Goal: Transaction & Acquisition: Purchase product/service

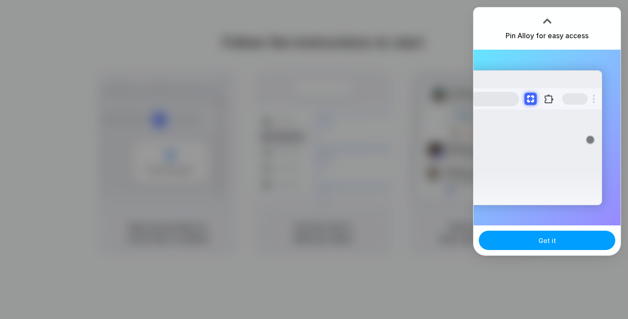
click at [533, 243] on button "Got it" at bounding box center [547, 240] width 137 height 19
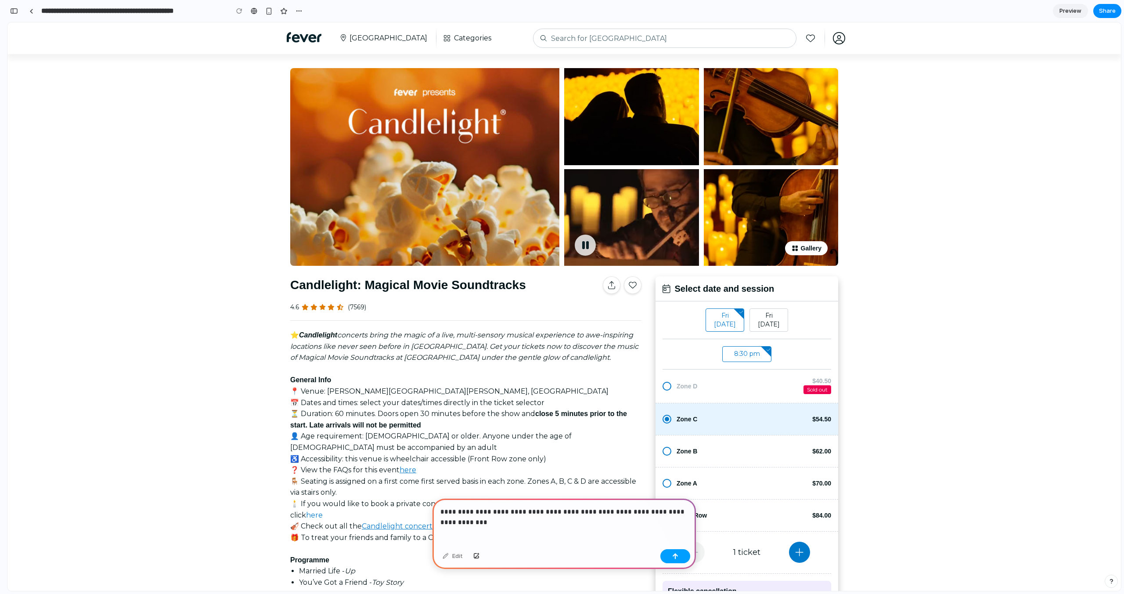
click at [677, 558] on div "button" at bounding box center [675, 556] width 6 height 6
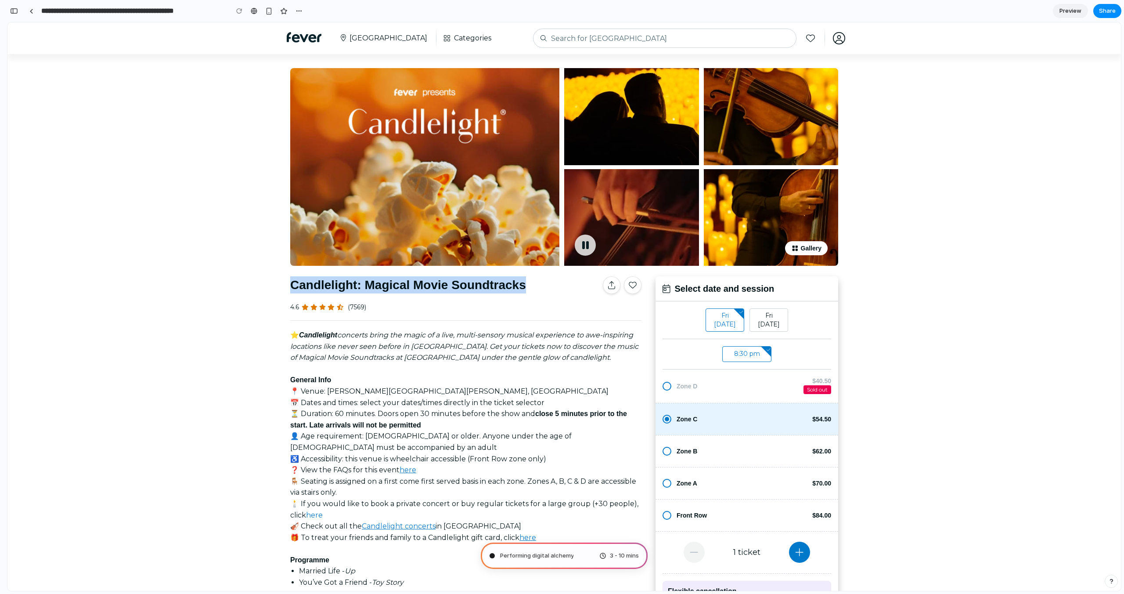
drag, startPoint x: 290, startPoint y: 282, endPoint x: 530, endPoint y: 290, distance: 239.9
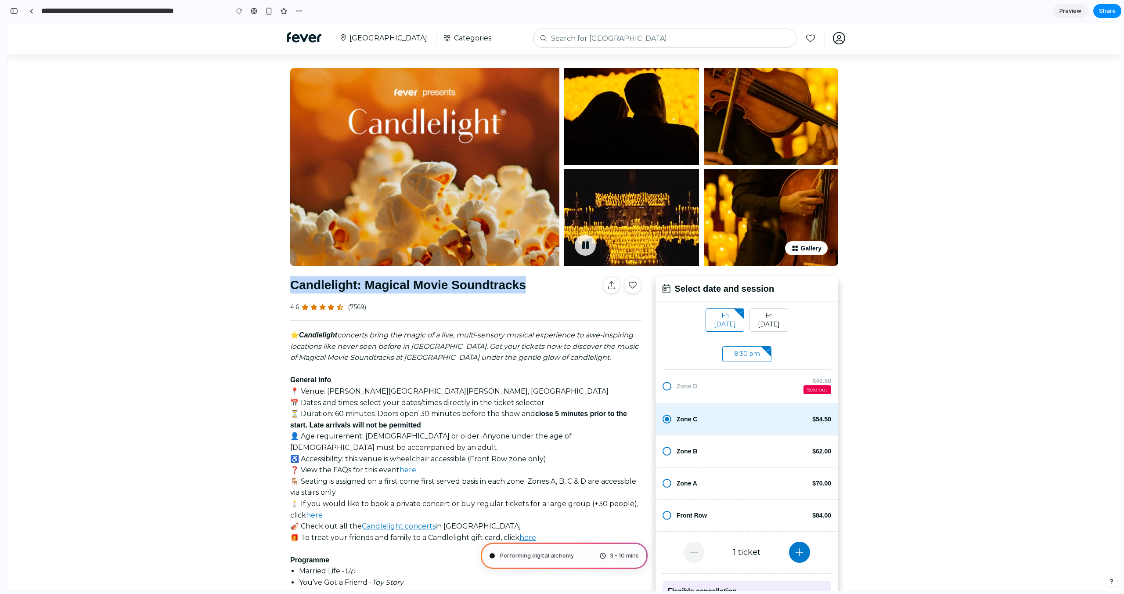
click at [530, 290] on span "Candlelight: Magical Movie Soundtracks" at bounding box center [444, 285] width 309 height 18
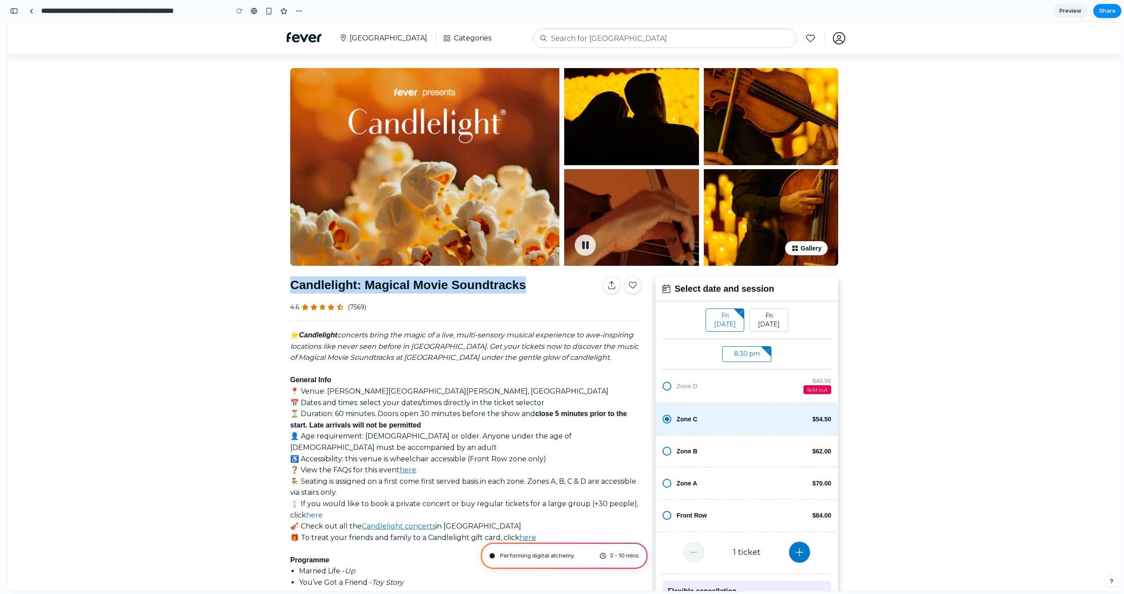
copy span "Candlelight: Magical Movie Soundtracks"
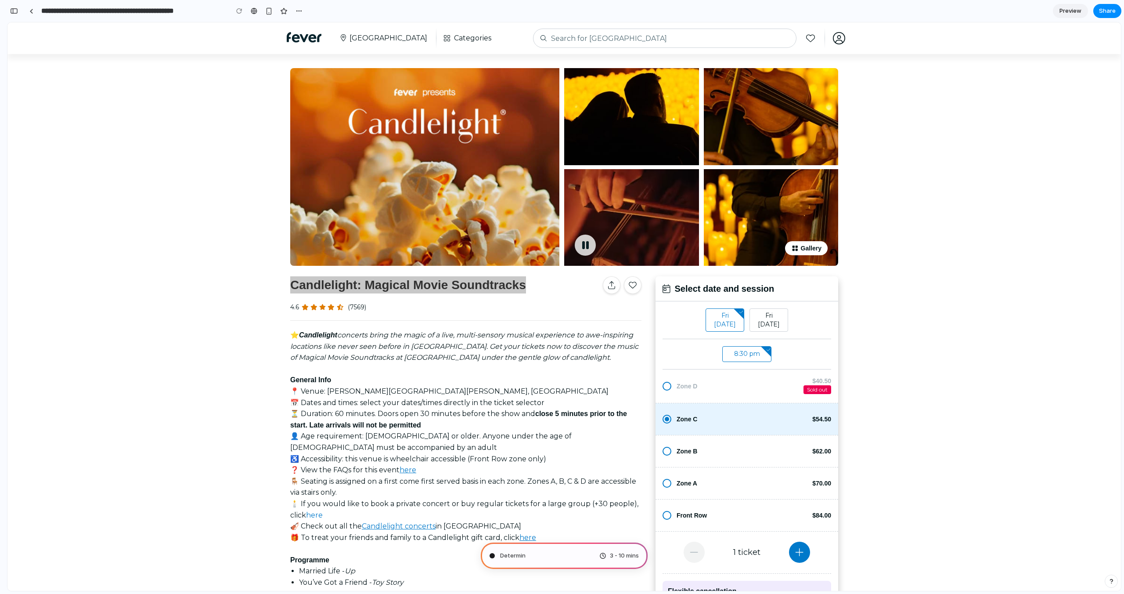
type input "**********"
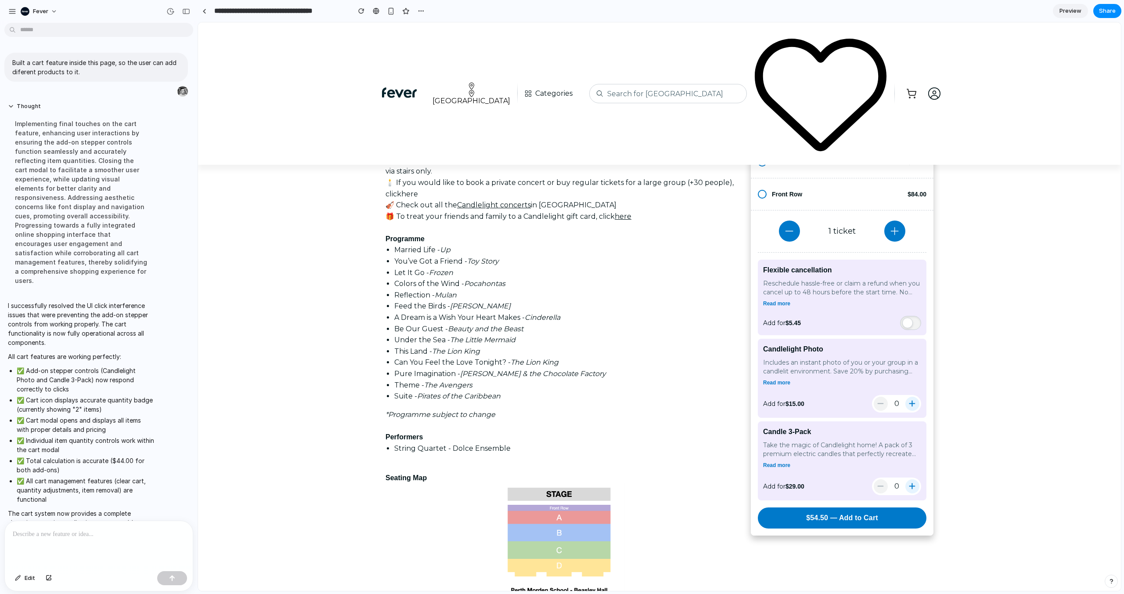
scroll to position [432, 0]
click at [789, 520] on button "$54.50 — Add to Cart" at bounding box center [842, 518] width 172 height 22
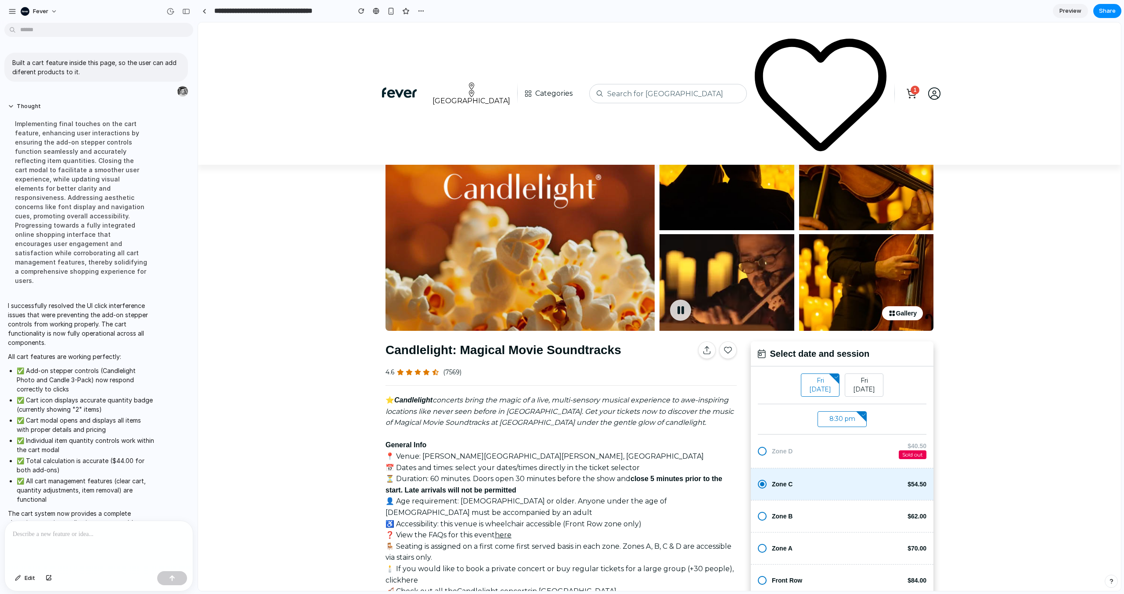
scroll to position [0, 0]
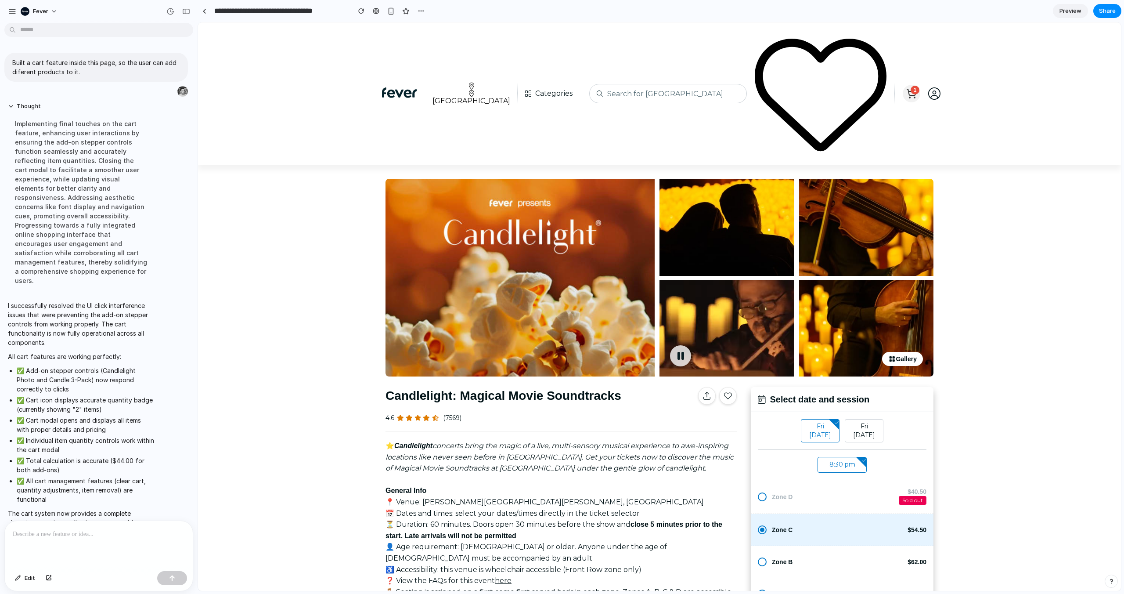
click at [909, 94] on icon at bounding box center [911, 92] width 9 height 6
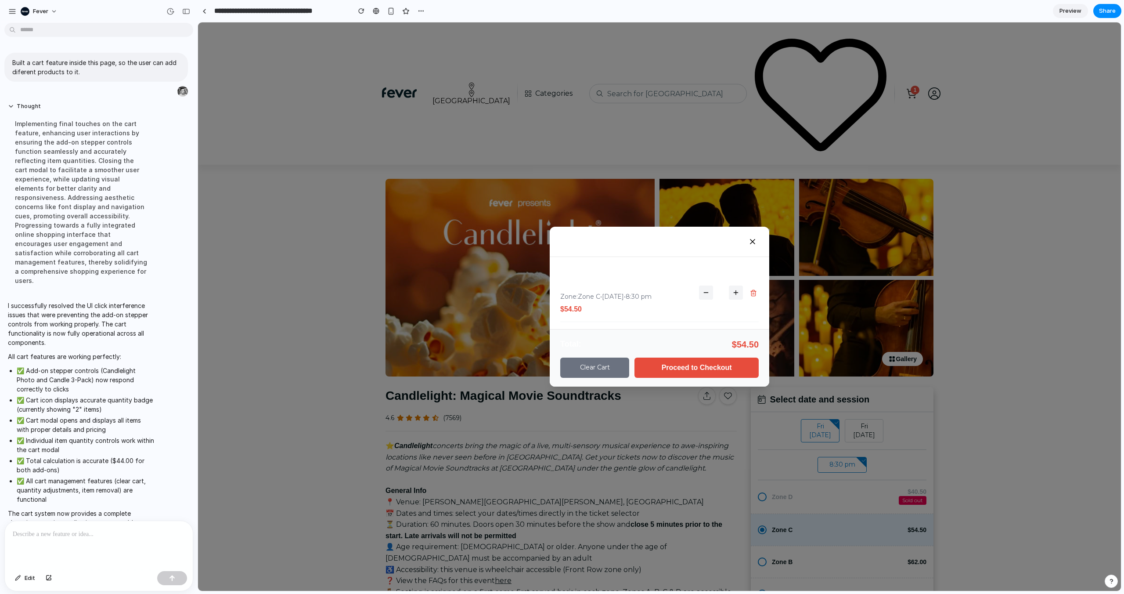
click at [733, 294] on icon at bounding box center [735, 292] width 7 height 7
click at [751, 244] on icon at bounding box center [752, 241] width 9 height 9
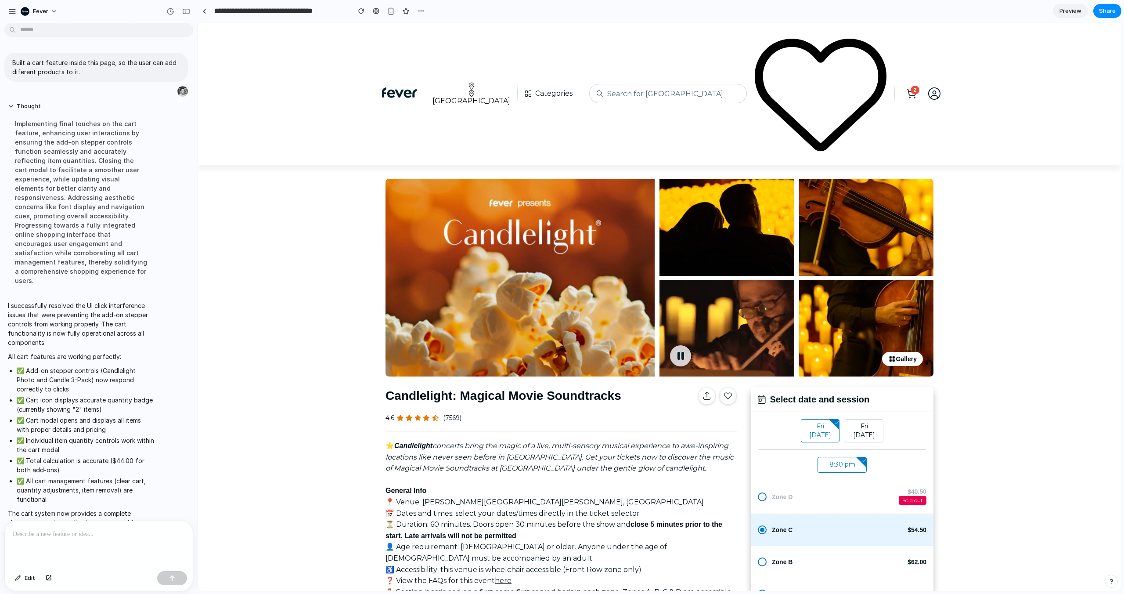
click at [404, 98] on img at bounding box center [399, 92] width 35 height 12
click at [403, 93] on img at bounding box center [399, 92] width 35 height 12
click at [535, 94] on span "Categories" at bounding box center [553, 93] width 37 height 11
click at [860, 427] on div "[DATE]" at bounding box center [864, 430] width 39 height 23
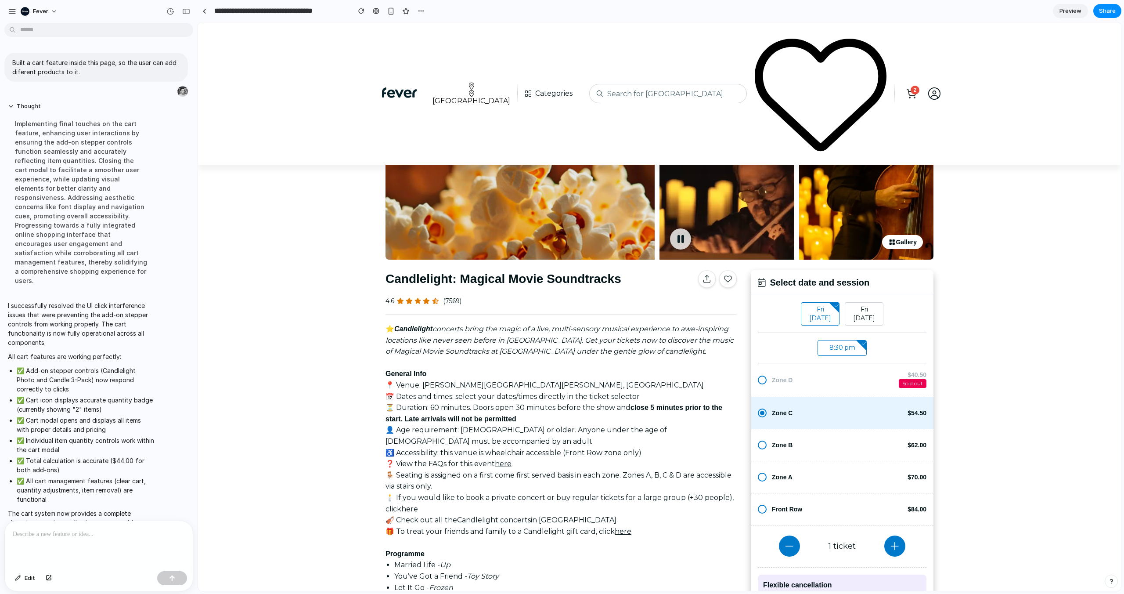
scroll to position [125, 0]
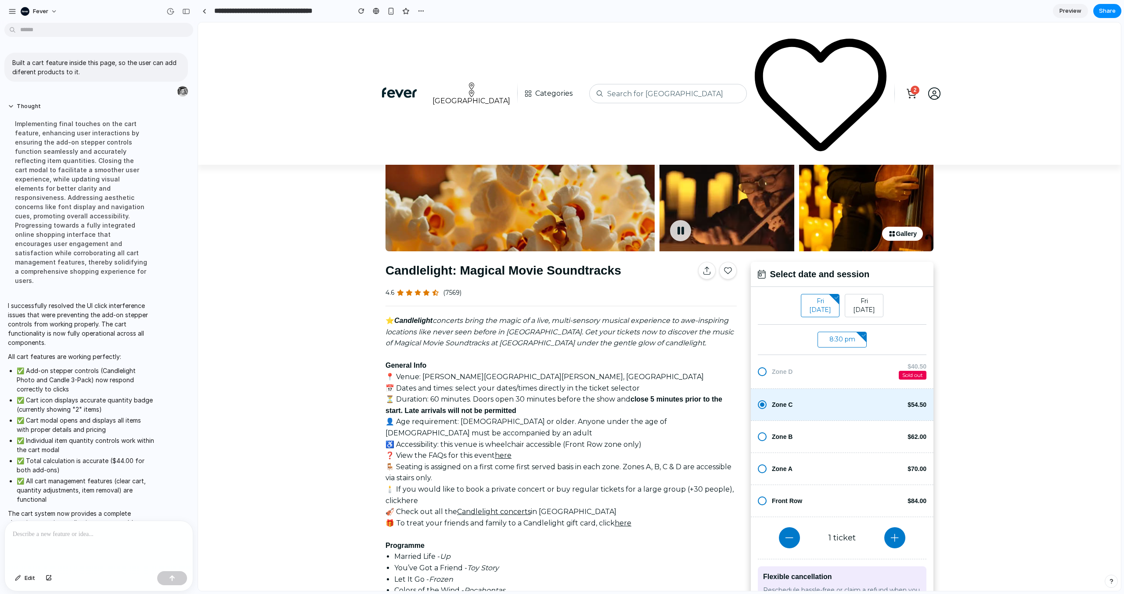
click at [861, 307] on div "[DATE]" at bounding box center [864, 305] width 39 height 23
click at [790, 373] on div "Zone D" at bounding box center [833, 371] width 122 height 9
click at [788, 426] on div "Zone B $62.00" at bounding box center [842, 437] width 183 height 32
click at [788, 438] on div "Zone B" at bounding box center [837, 436] width 130 height 9
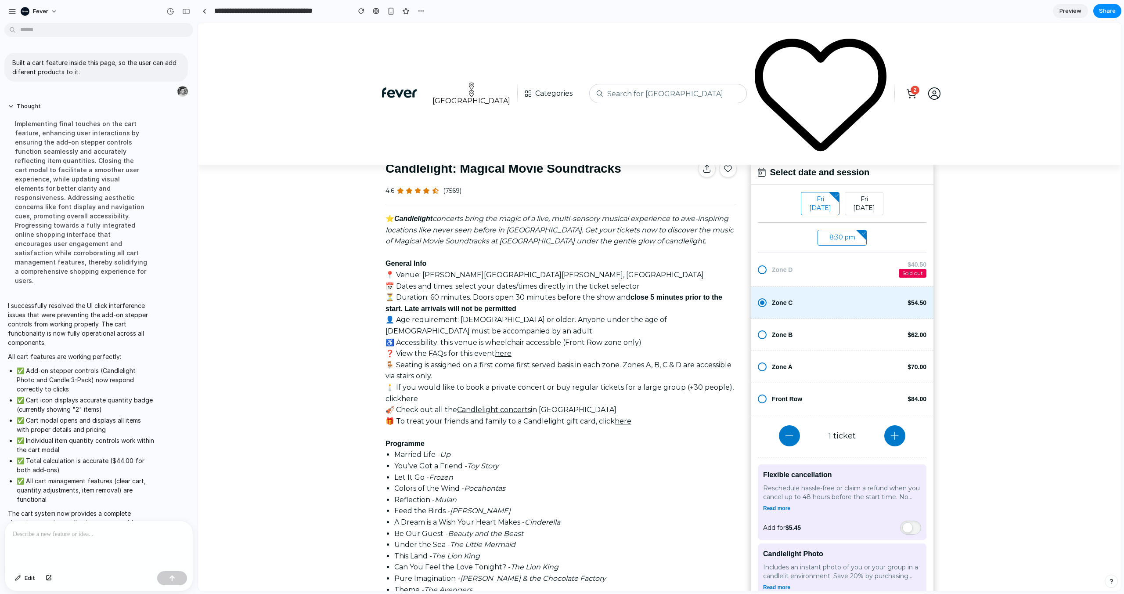
click at [787, 447] on div "[DATE] [DATE] 8:30 pm Zone D $40.50 Sold out Zone C $54.50 Zone B $62.00 Zone A…" at bounding box center [842, 462] width 183 height 555
click at [895, 439] on icon at bounding box center [895, 436] width 8 height 8
click at [909, 524] on span at bounding box center [910, 527] width 21 height 14
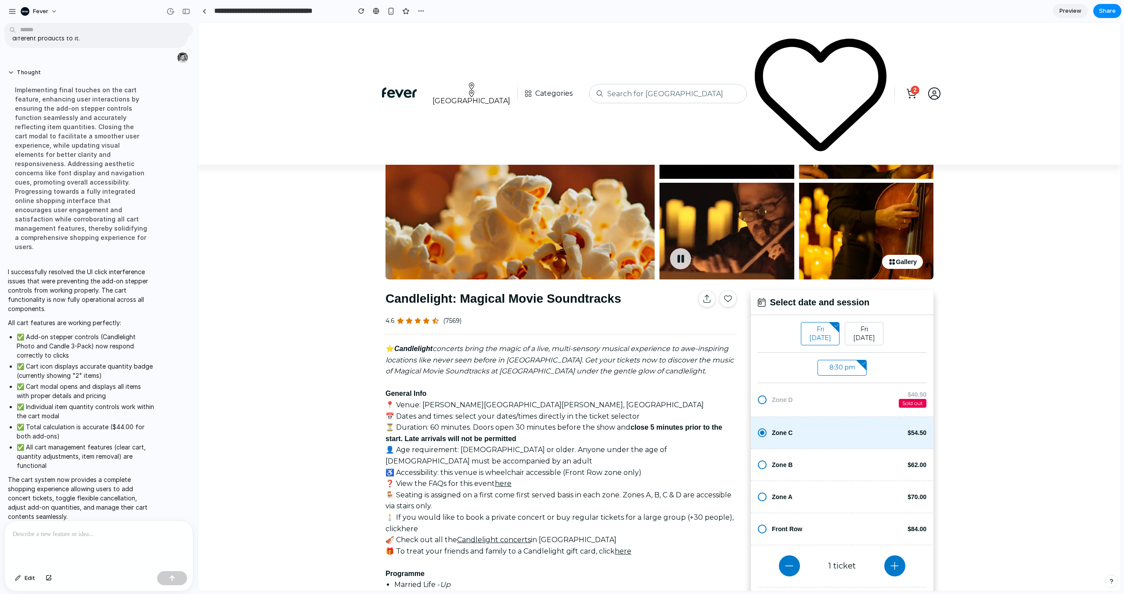
scroll to position [0, 0]
